Goal: Navigation & Orientation: Go to known website

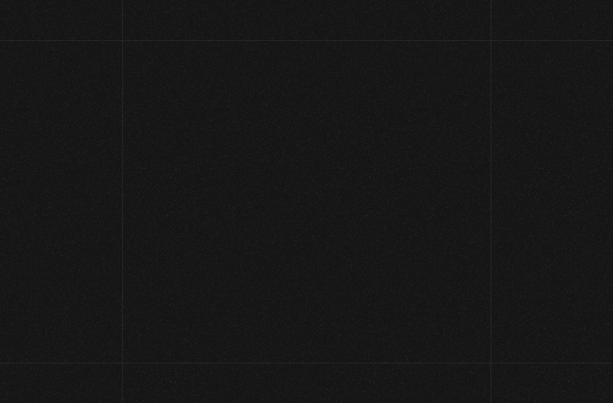
scroll to position [141, 0]
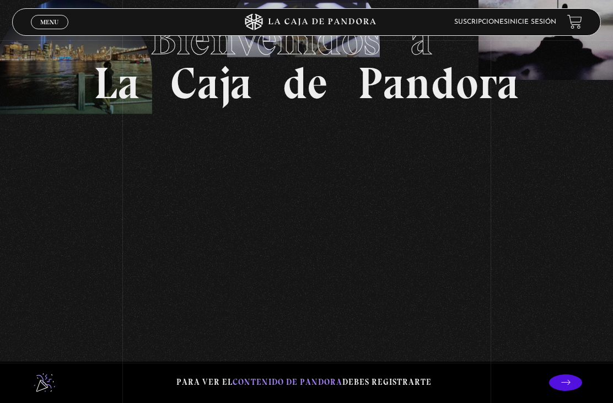
click at [52, 23] on span "Menu" at bounding box center [49, 22] width 18 height 7
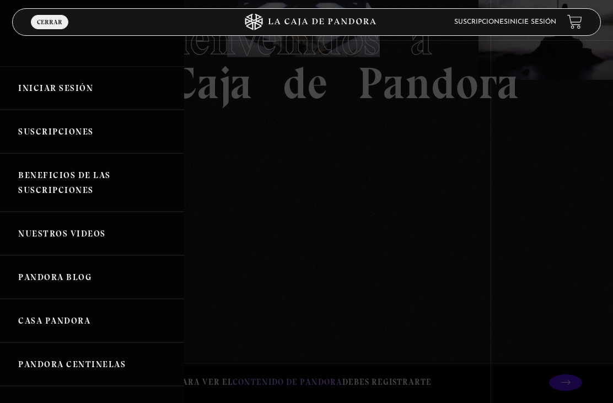
click at [544, 22] on link "Inicie sesión" at bounding box center [532, 22] width 49 height 7
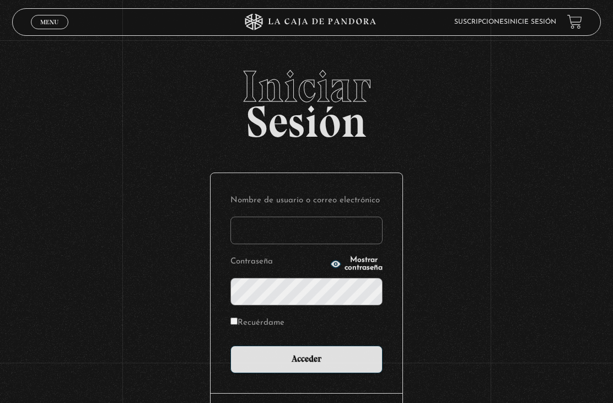
click at [323, 243] on input "Nombre de usuario o correo electrónico" at bounding box center [306, 231] width 152 height 28
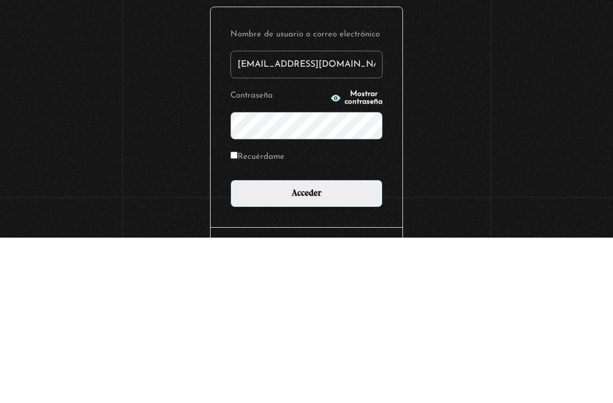
type input "raven.wolfnight@gmail.com"
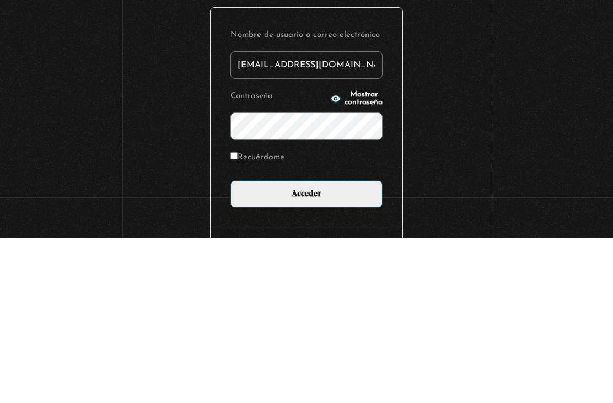
scroll to position [89, 0]
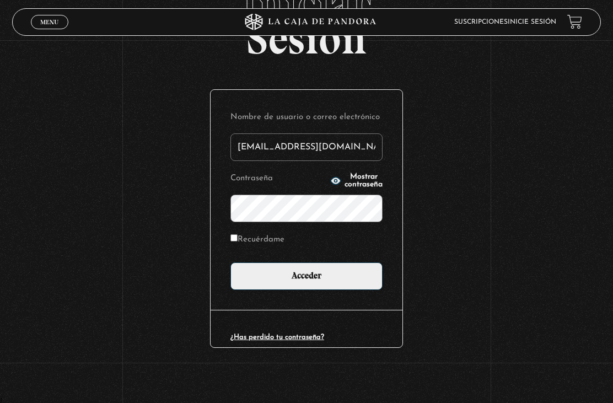
click at [337, 271] on input "Acceder" at bounding box center [306, 276] width 152 height 28
